Goal: Navigation & Orientation: Find specific page/section

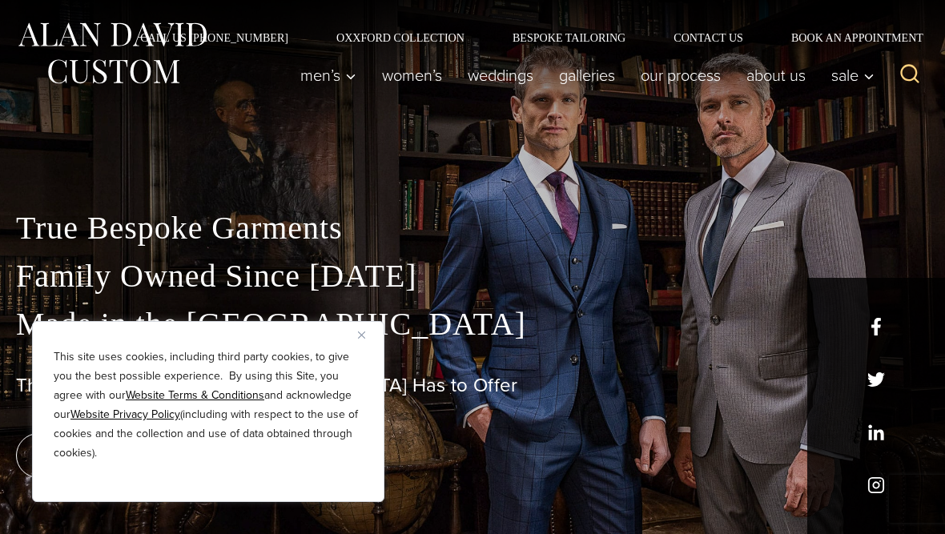
click at [358, 339] on img "Close" at bounding box center [361, 335] width 7 height 7
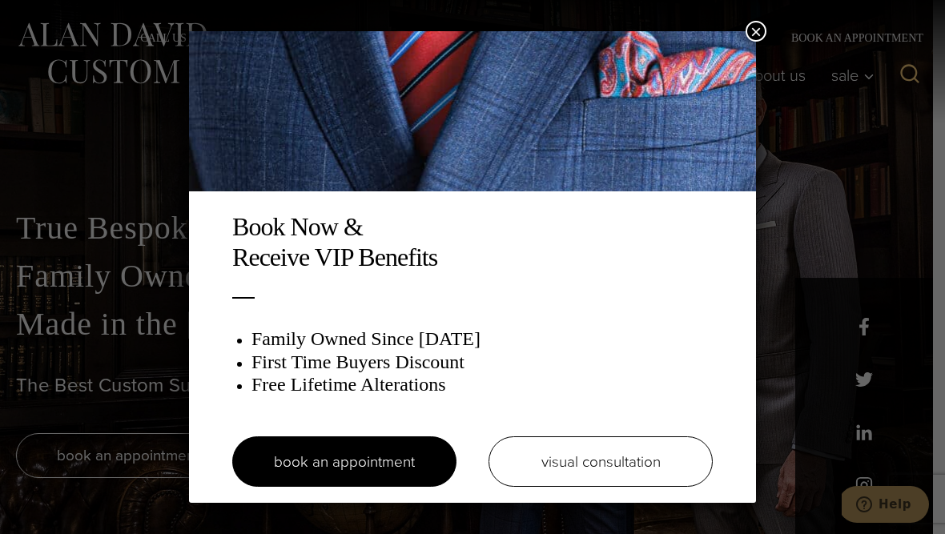
click at [875, 267] on div "Book Now & Receive VIP Benefits Family Owned Since [DATE] First Time Buyers Dis…" at bounding box center [472, 267] width 945 height 534
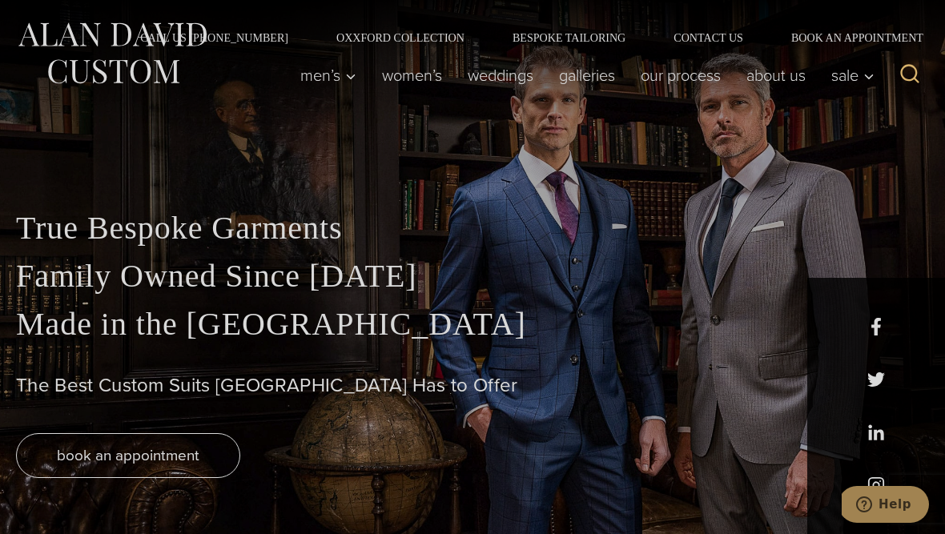
click at [95, 197] on div "True Bespoke Garments Family Owned Since [DATE] Made in [GEOGRAPHIC_DATA] The B…" at bounding box center [472, 329] width 945 height 410
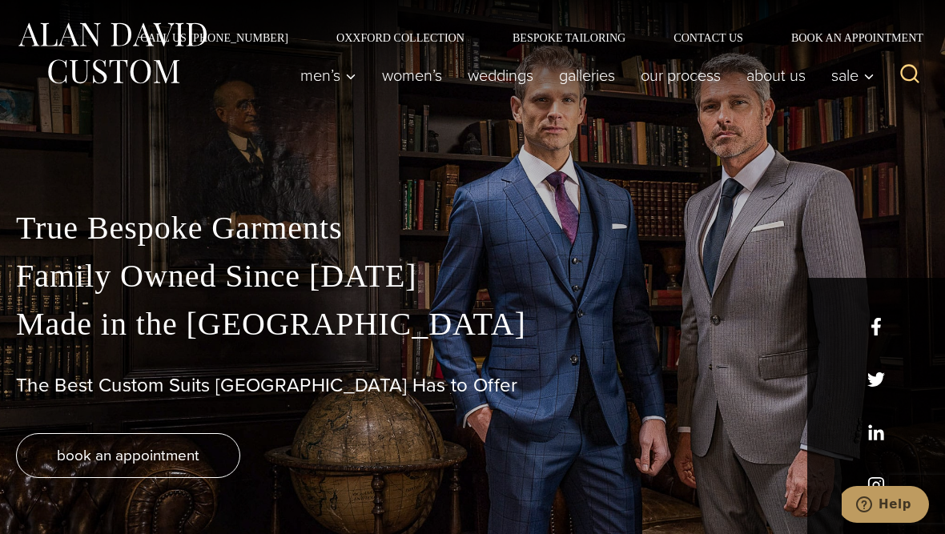
click at [590, 79] on link "Galleries" at bounding box center [587, 75] width 82 height 32
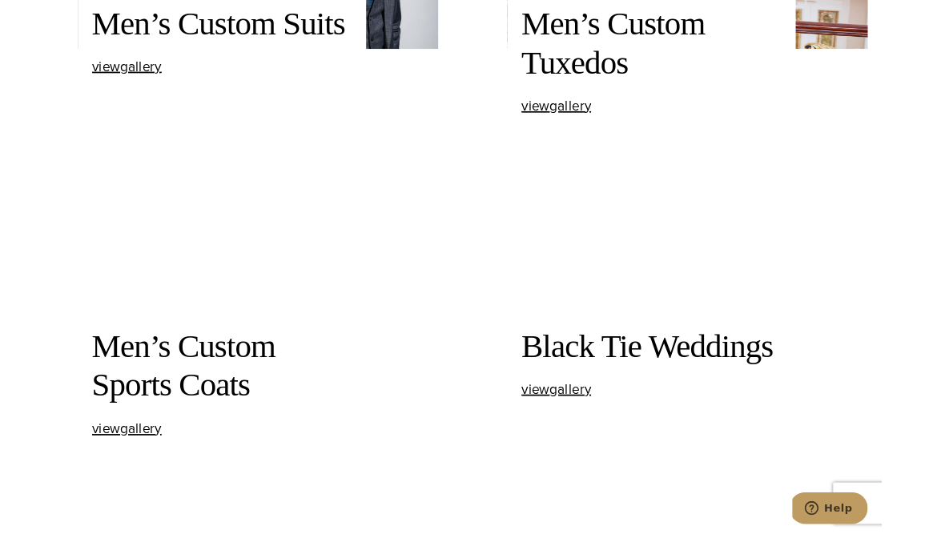
scroll to position [840, 0]
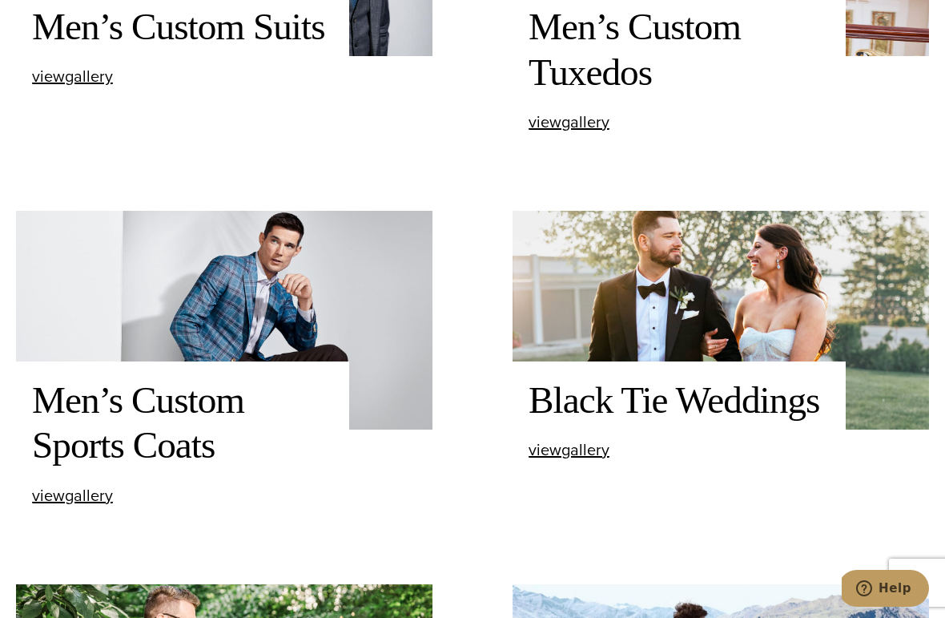
click at [77, 88] on span "view Men’s Custom Suits gallery" at bounding box center [72, 76] width 81 height 24
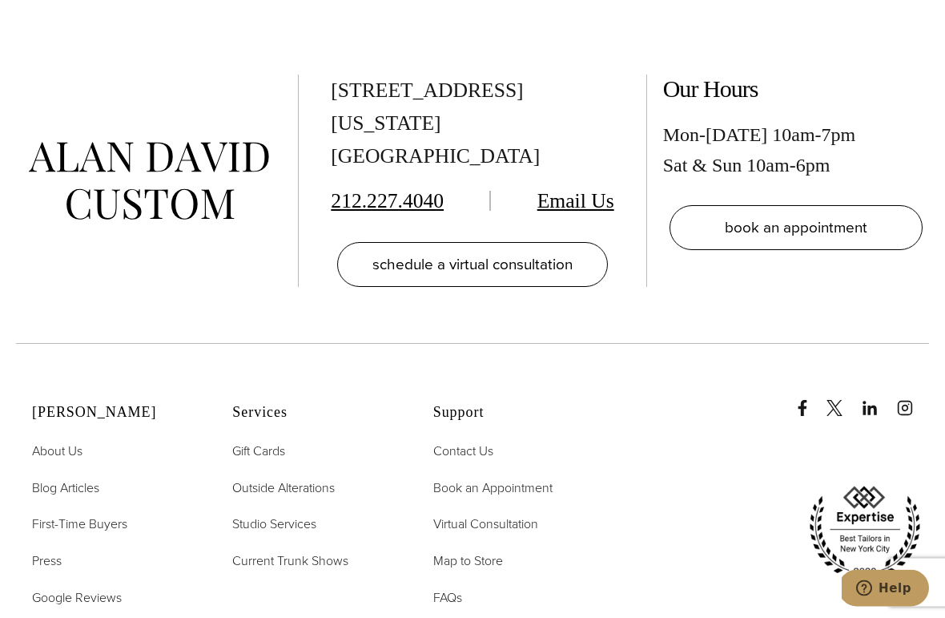
scroll to position [6595, 0]
